Goal: Transaction & Acquisition: Purchase product/service

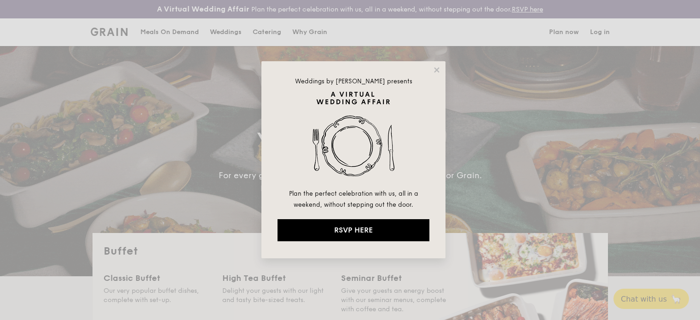
select select
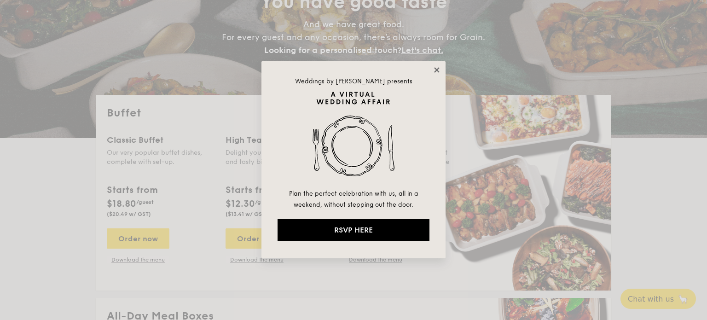
click at [435, 71] on icon at bounding box center [436, 69] width 5 height 5
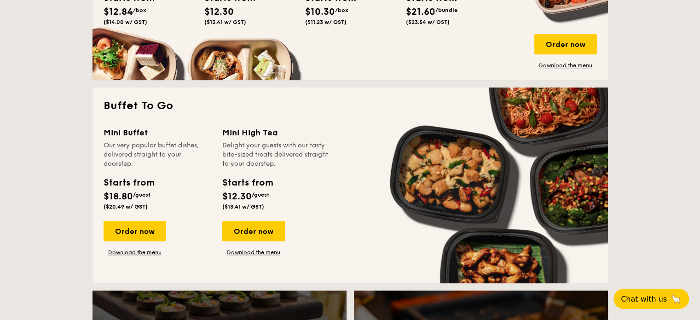
scroll to position [552, 0]
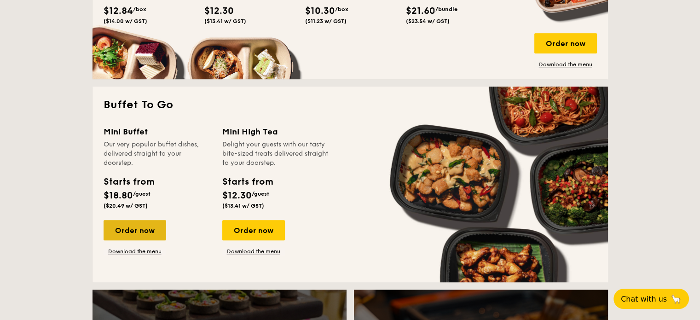
click at [127, 231] on div "Order now" at bounding box center [135, 230] width 63 height 20
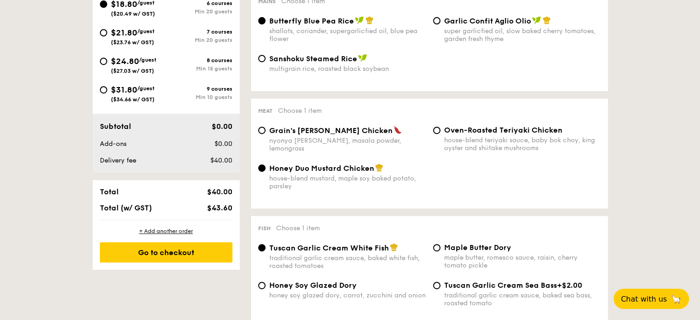
scroll to position [276, 0]
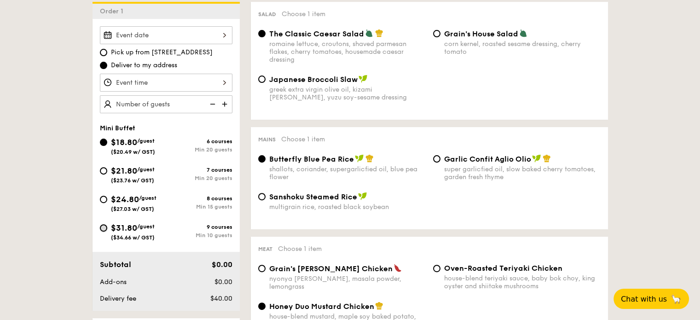
click at [103, 227] on input "$31.80 /guest ($34.66 w/ GST) 9 courses Min 10 guests" at bounding box center [103, 227] width 7 height 7
radio input "true"
radio input "false"
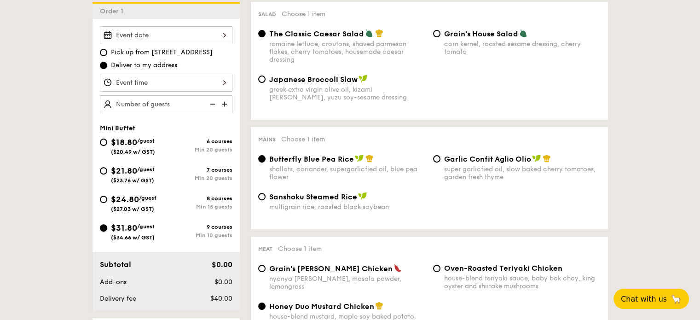
radio input "true"
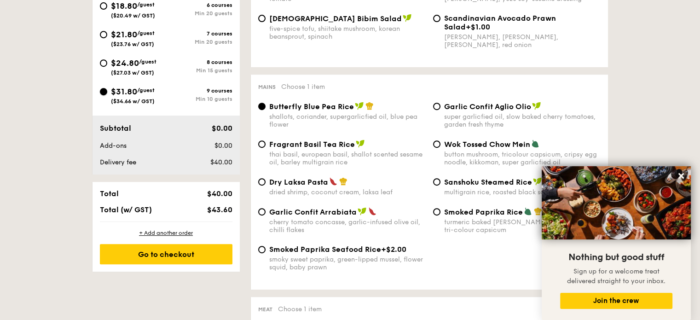
scroll to position [414, 0]
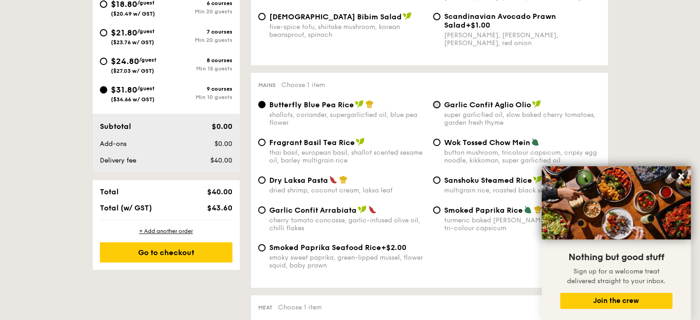
click at [437, 107] on input "Garlic Confit Aglio Olio super garlicfied oil, slow baked cherry tomatoes, gard…" at bounding box center [436, 104] width 7 height 7
radio input "true"
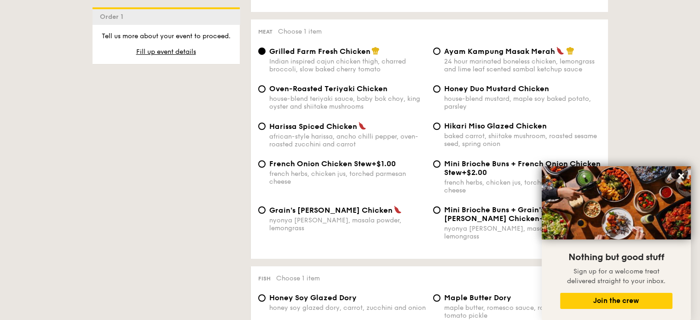
scroll to position [690, 0]
click at [261, 213] on input "Grain's [PERSON_NAME] Chicken nyonya [PERSON_NAME], masala powder, lemongrass" at bounding box center [261, 209] width 7 height 7
radio input "true"
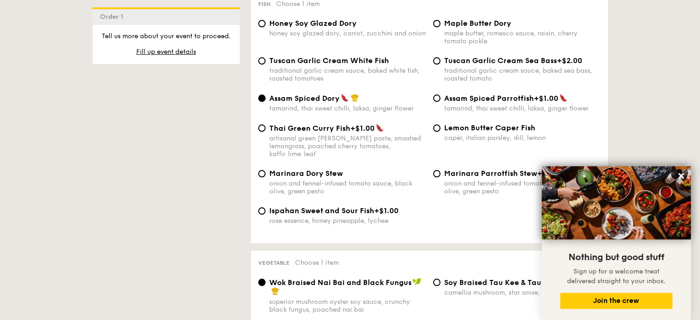
scroll to position [967, 0]
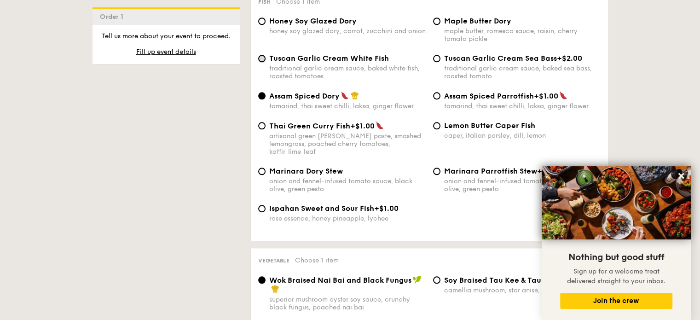
click at [260, 62] on input "Tuscan Garlic Cream White Fish traditional garlic cream sauce, baked white fish…" at bounding box center [261, 58] width 7 height 7
radio input "true"
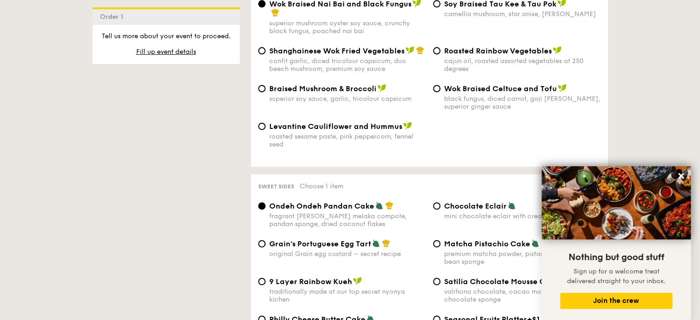
scroll to position [1381, 0]
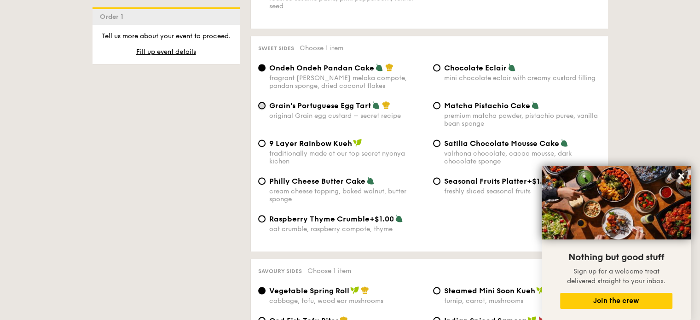
click at [261, 104] on input "Grain's Portuguese Egg Tart original Grain egg custard – secret recipe" at bounding box center [261, 105] width 7 height 7
radio input "true"
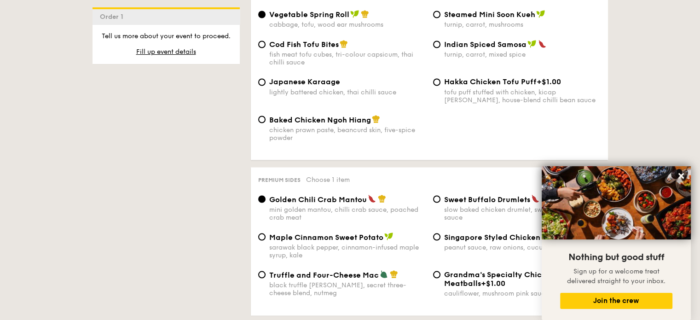
scroll to position [1795, 0]
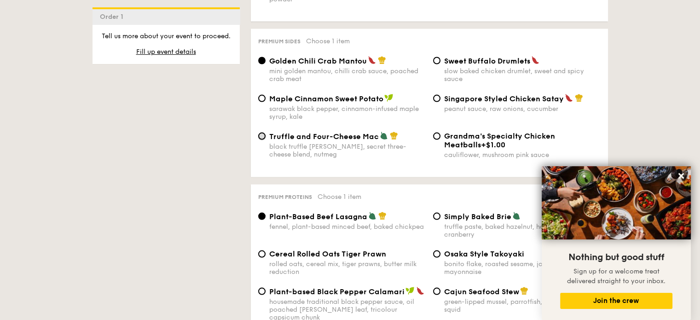
click at [263, 140] on input "Truffle and Four-Cheese Mac black truffle [PERSON_NAME], secret three-cheese bl…" at bounding box center [261, 136] width 7 height 7
radio input "true"
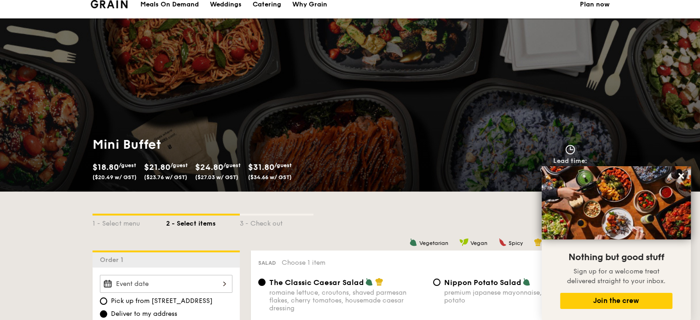
scroll to position [0, 0]
